Goal: Task Accomplishment & Management: Manage account settings

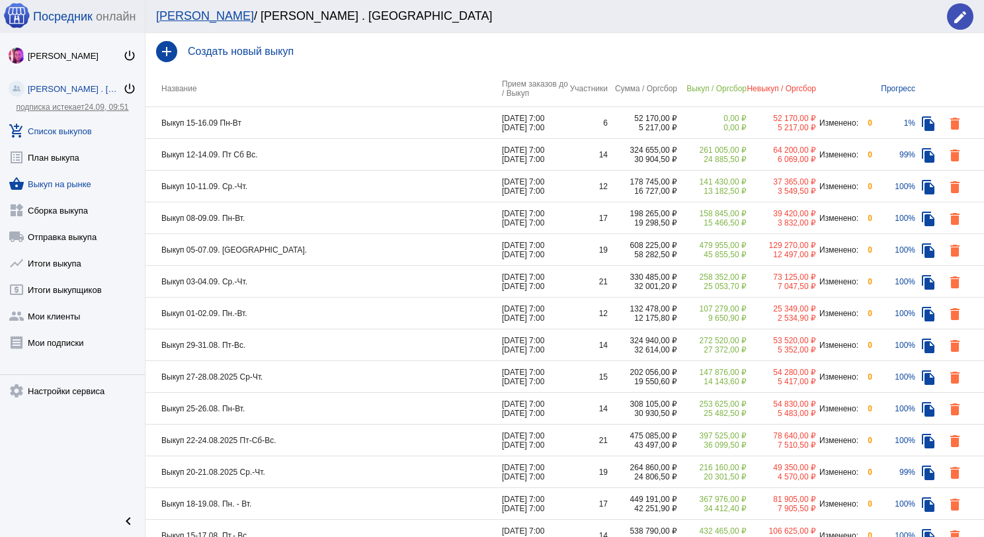
click at [69, 180] on link "shopping_basket Выкуп на рынке" at bounding box center [72, 181] width 145 height 26
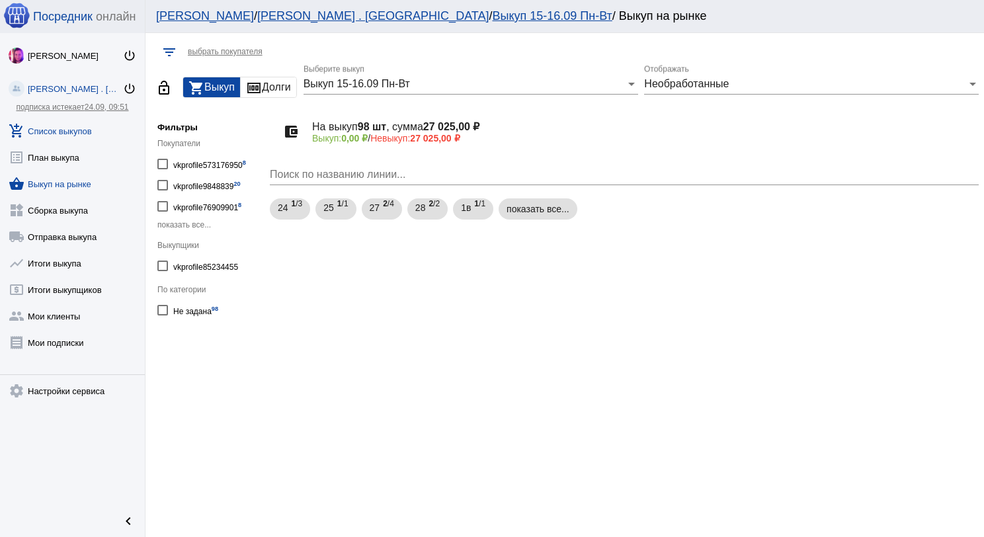
click at [85, 130] on link "add_shopping_cart Список выкупов" at bounding box center [72, 128] width 145 height 26
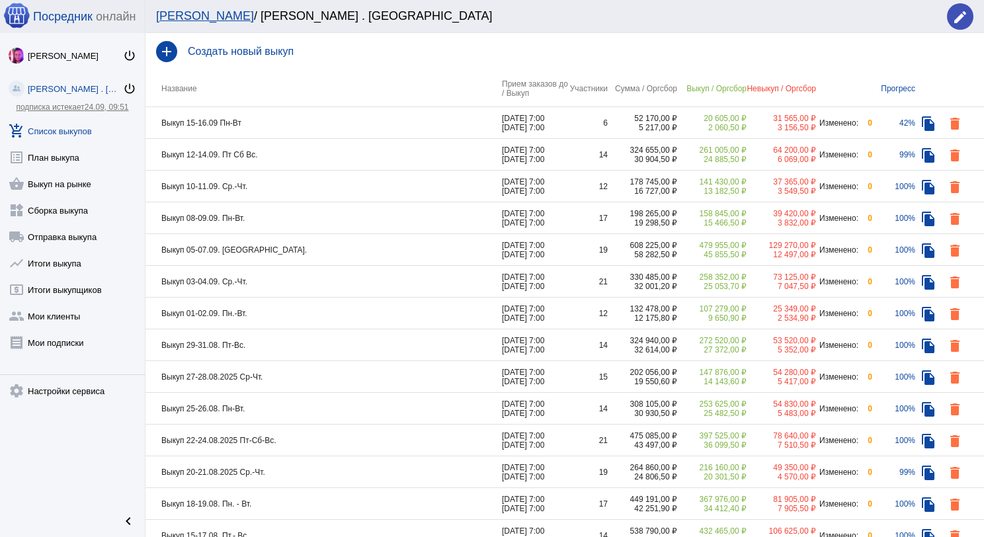
click at [403, 122] on td "Выкуп 15-16.09 Пн-Вт" at bounding box center [323, 123] width 356 height 32
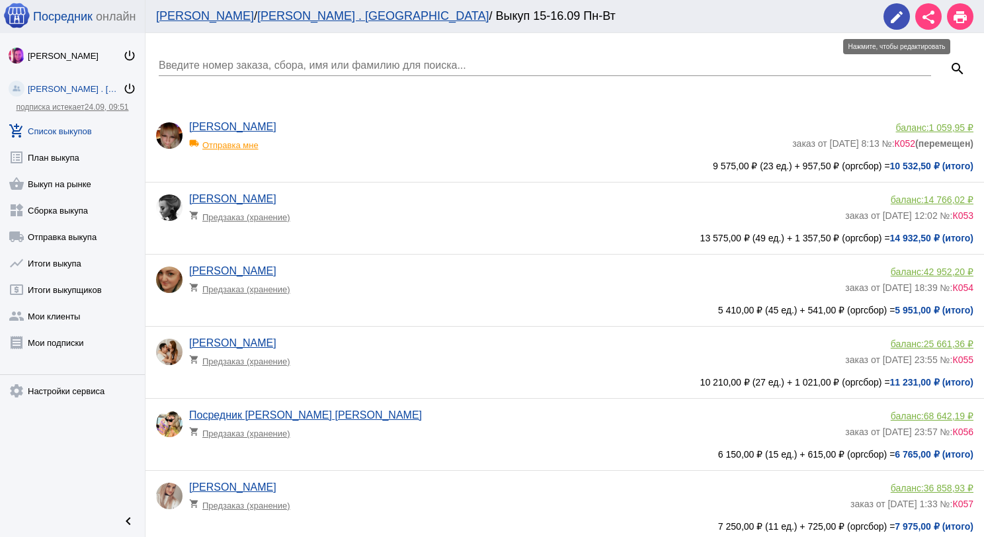
click at [902, 21] on mat-icon "edit" at bounding box center [897, 17] width 16 height 16
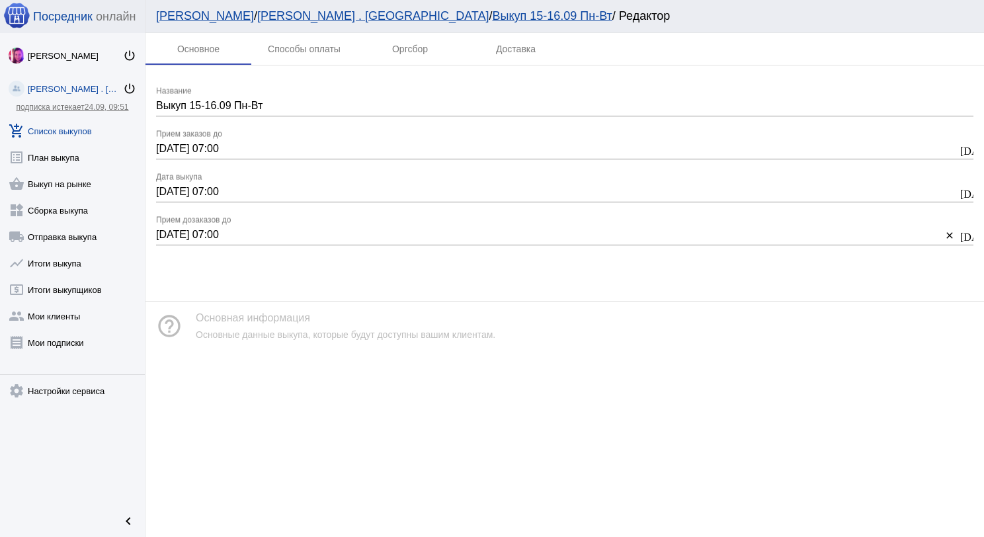
click at [81, 128] on link "add_shopping_cart Список выкупов" at bounding box center [72, 128] width 145 height 26
